Goal: Navigation & Orientation: Find specific page/section

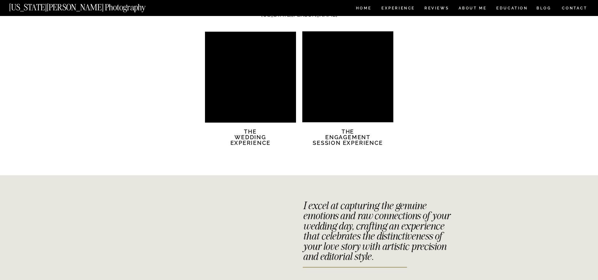
scroll to position [1382, 0]
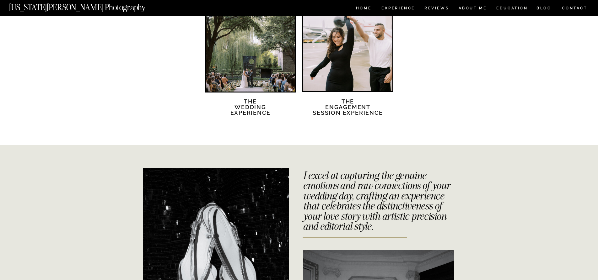
click at [261, 82] on div at bounding box center [250, 47] width 89 height 89
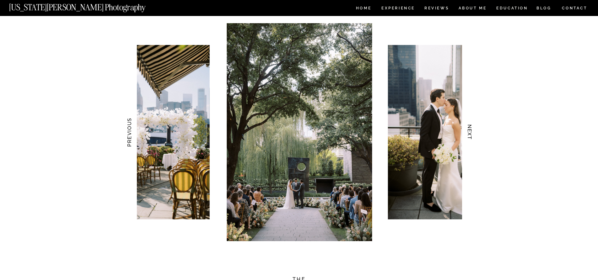
scroll to position [597, 0]
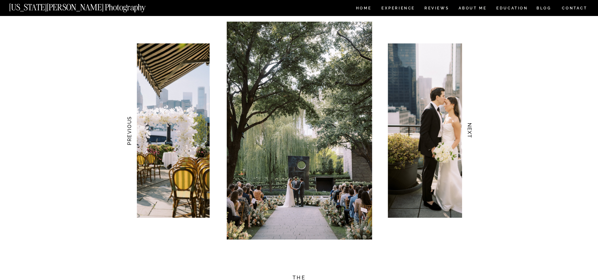
click at [468, 130] on h3 "NEXT" at bounding box center [469, 131] width 7 height 40
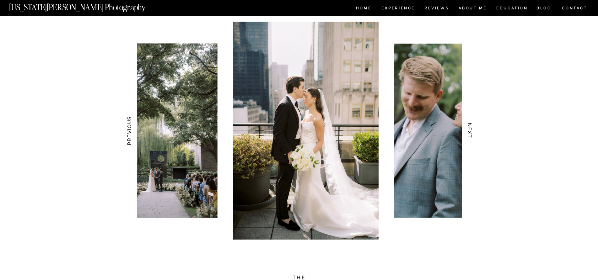
click at [468, 130] on h3 "NEXT" at bounding box center [469, 131] width 7 height 40
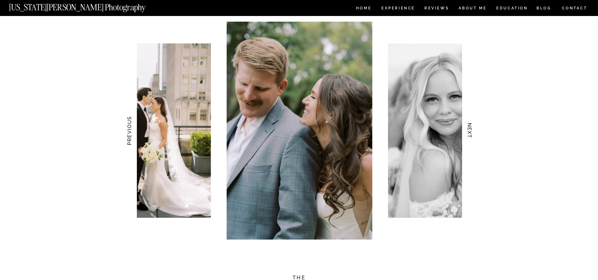
click at [468, 130] on h3 "NEXT" at bounding box center [469, 131] width 7 height 40
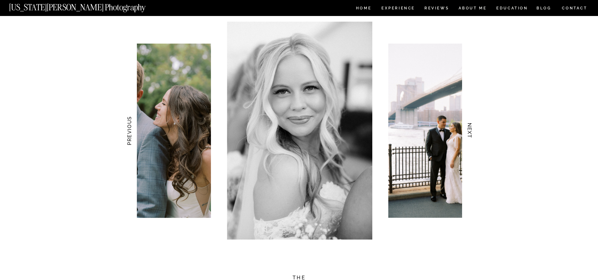
click at [468, 130] on h3 "NEXT" at bounding box center [469, 131] width 7 height 40
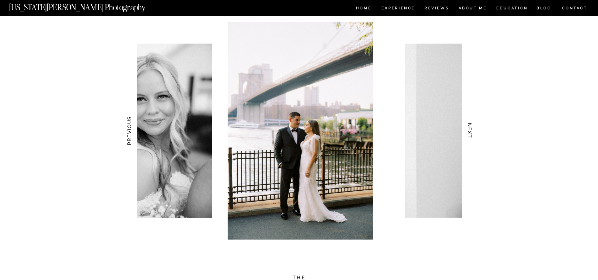
click at [468, 130] on h3 "NEXT" at bounding box center [469, 131] width 7 height 40
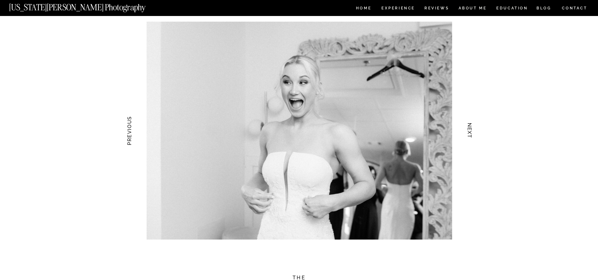
click at [468, 130] on h3 "NEXT" at bounding box center [469, 131] width 7 height 40
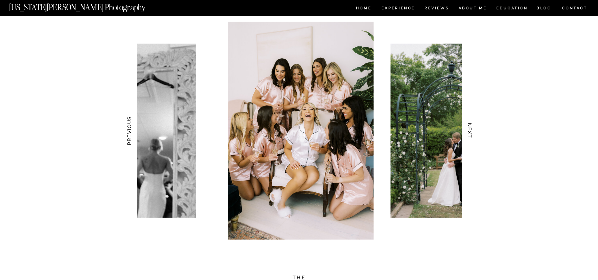
click at [468, 130] on h3 "NEXT" at bounding box center [469, 131] width 7 height 40
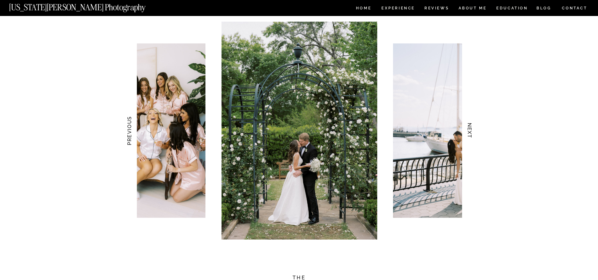
click at [469, 131] on h3 "NEXT" at bounding box center [469, 131] width 7 height 40
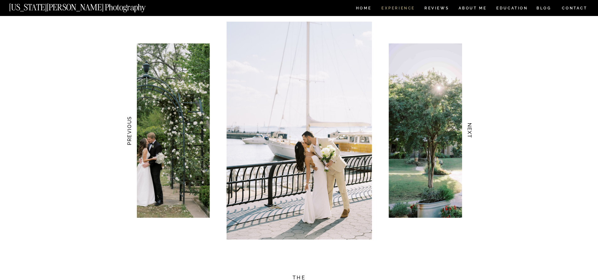
click at [412, 8] on nav "Experience" at bounding box center [398, 8] width 33 height 5
click at [395, 7] on nav "Experience" at bounding box center [398, 8] width 33 height 5
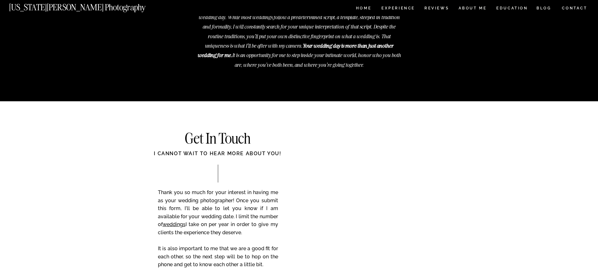
scroll to position [2386, 0]
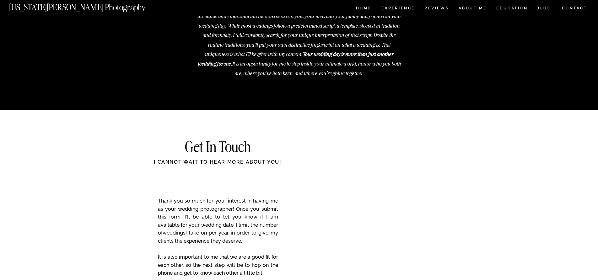
click at [476, 8] on nav "ABOUT ME" at bounding box center [472, 8] width 29 height 5
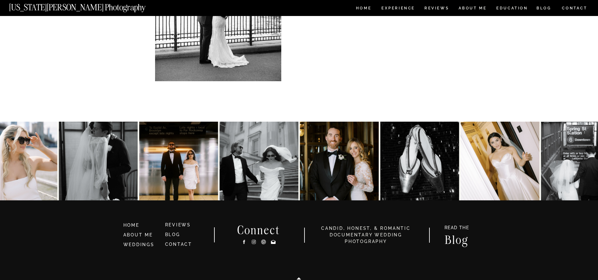
scroll to position [1342, 0]
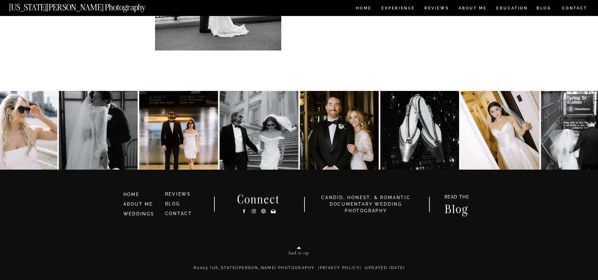
click at [137, 196] on h3 "HOME" at bounding box center [141, 195] width 36 height 7
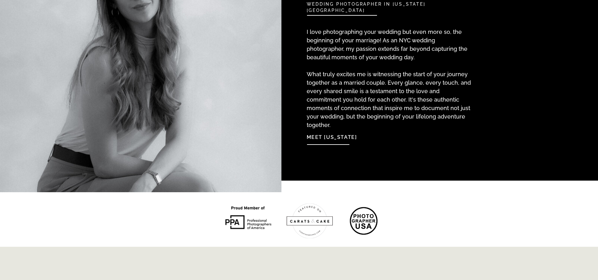
scroll to position [628, 0]
